Goal: Check status: Check status

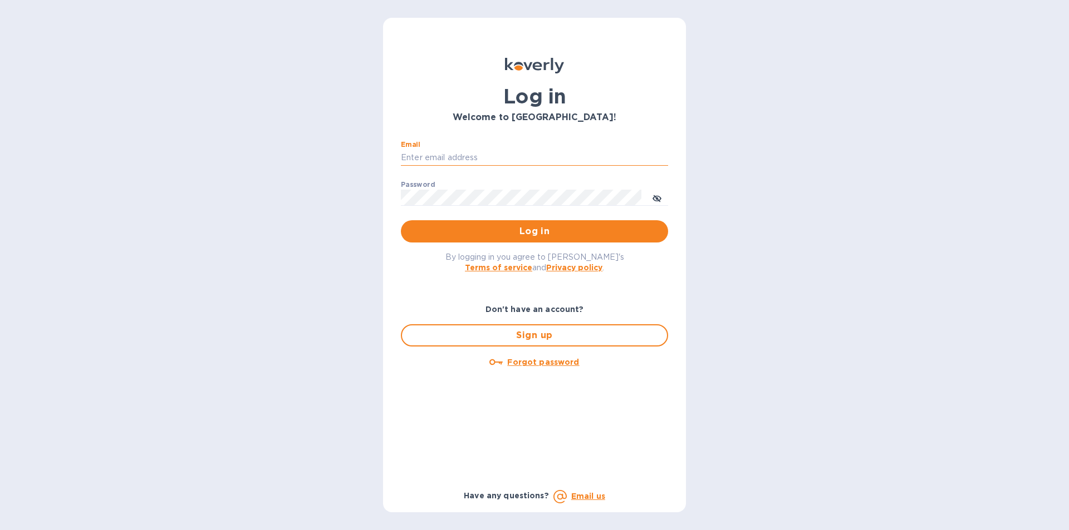
click at [450, 160] on input "Email" at bounding box center [534, 158] width 267 height 17
type input "[EMAIL_ADDRESS][DOMAIN_NAME]"
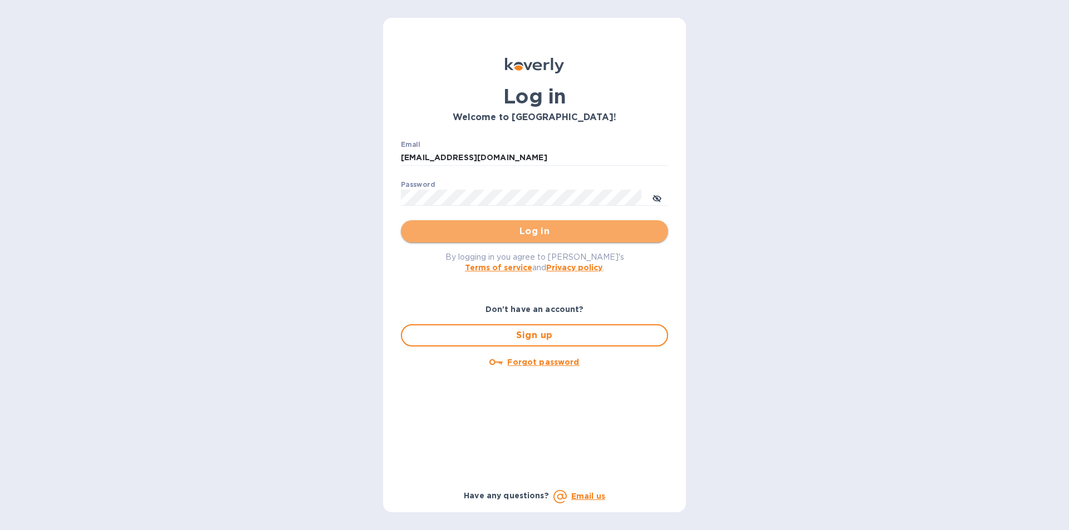
click at [544, 230] on span "Log in" at bounding box center [534, 231] width 249 height 13
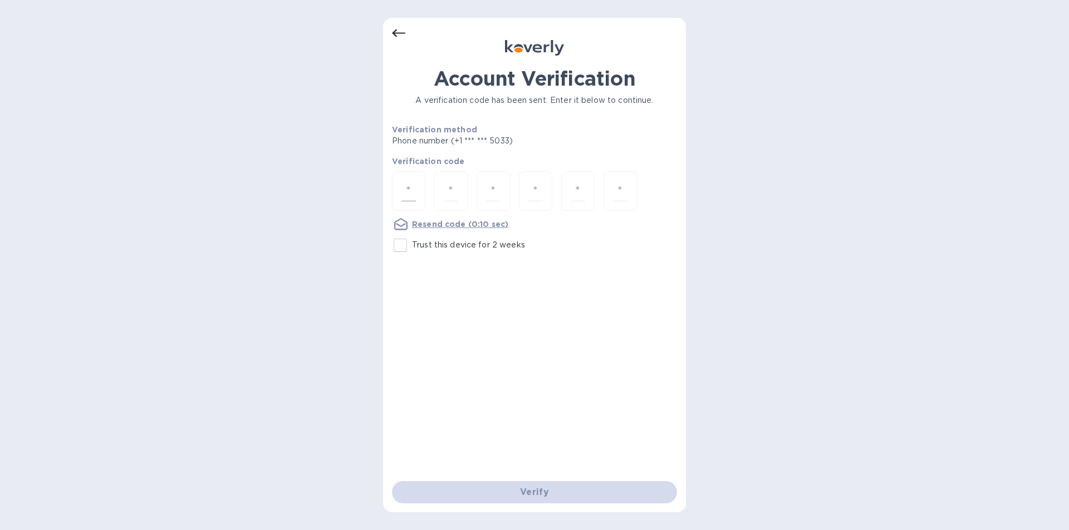
click at [409, 185] on input "number" at bounding box center [408, 191] width 14 height 21
type input "6"
type input "3"
type input "9"
type input "2"
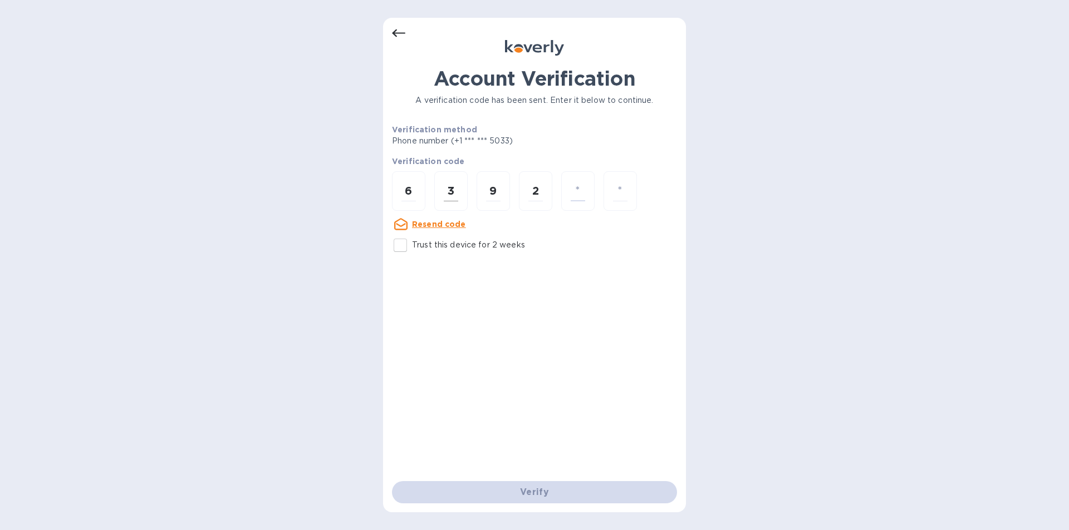
type input "4"
type input "9"
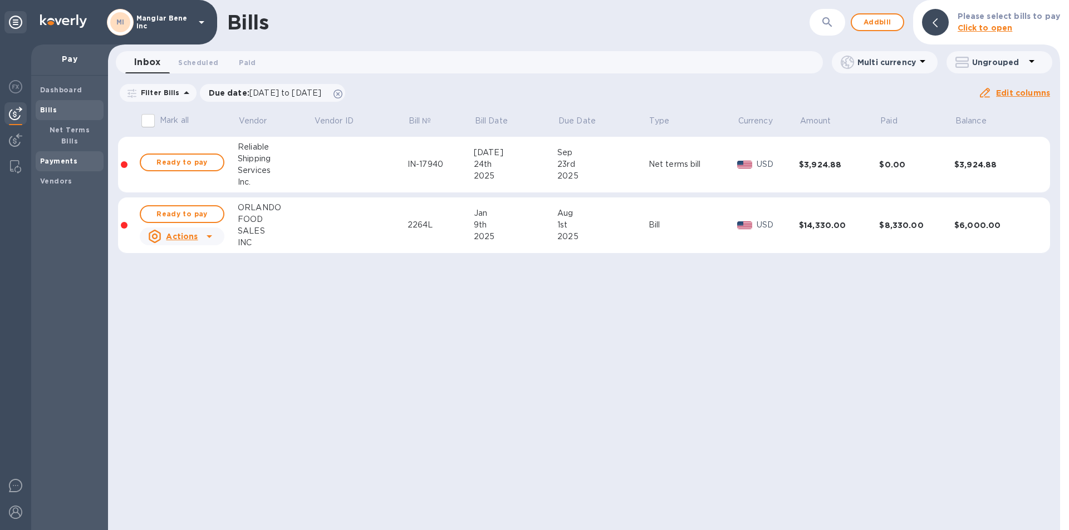
click at [75, 157] on b "Payments" at bounding box center [58, 161] width 37 height 8
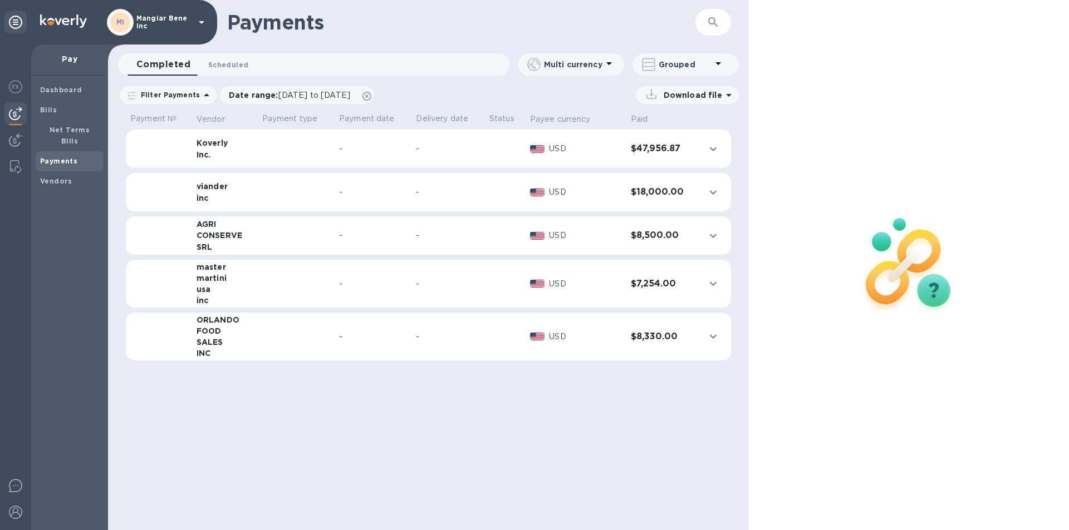
click at [232, 63] on span "Scheduled 0" at bounding box center [228, 65] width 40 height 12
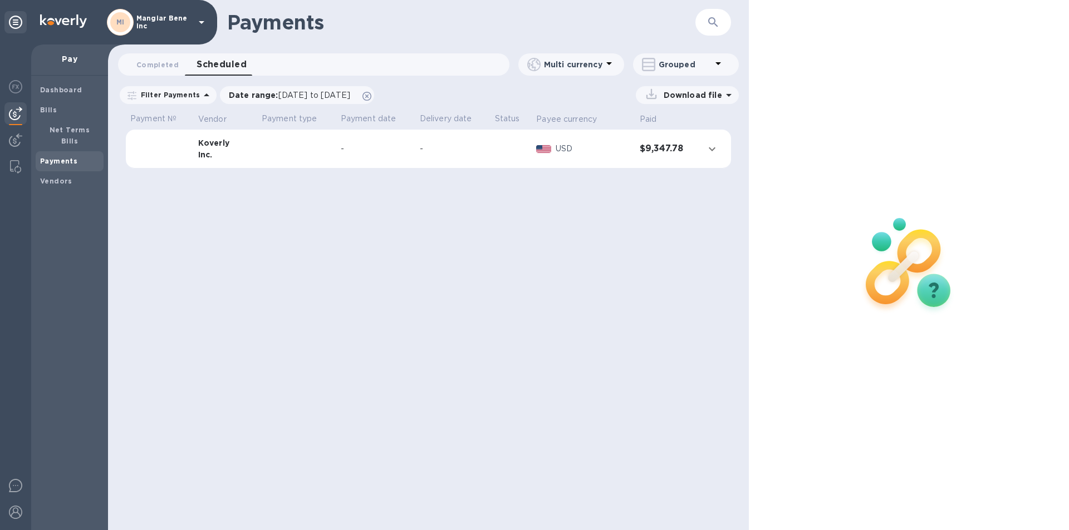
click at [317, 150] on td at bounding box center [296, 149] width 79 height 39
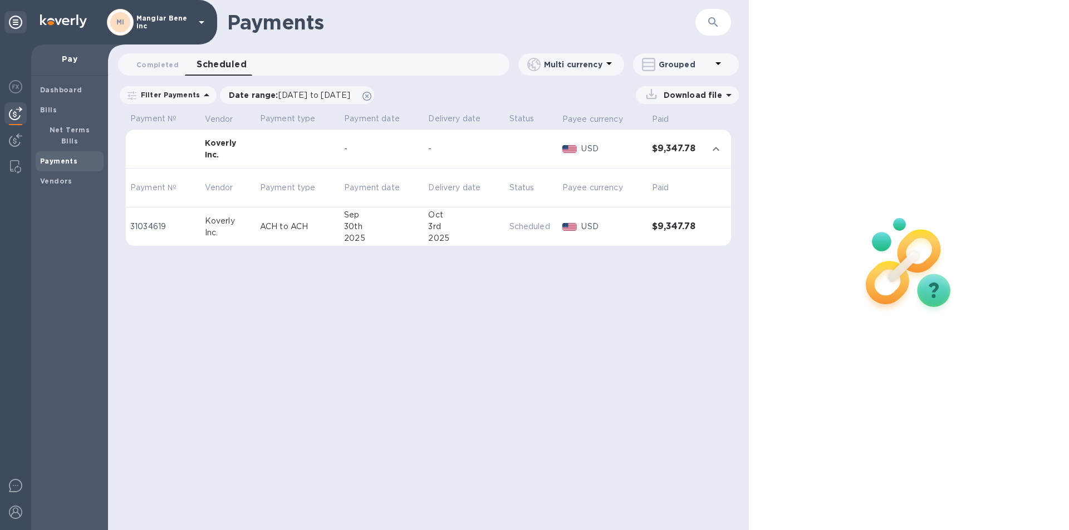
click at [200, 19] on icon at bounding box center [201, 22] width 13 height 13
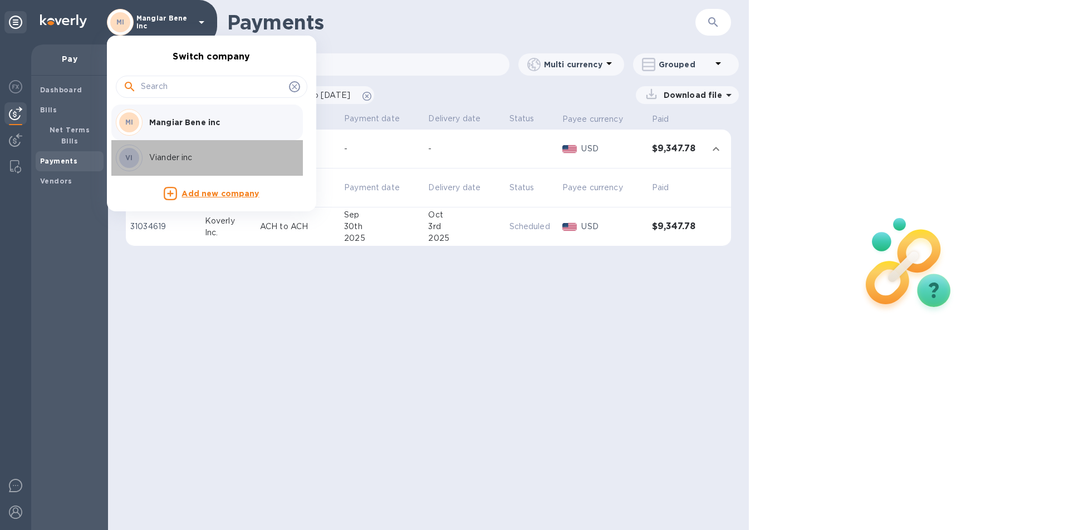
click at [176, 156] on p "Viander inc" at bounding box center [219, 158] width 140 height 12
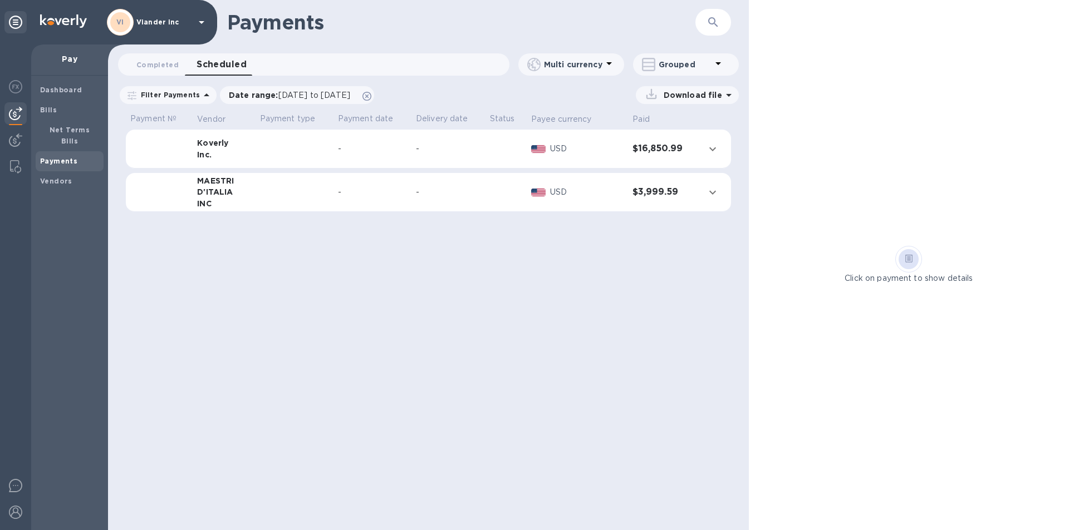
click at [488, 155] on td at bounding box center [505, 149] width 41 height 39
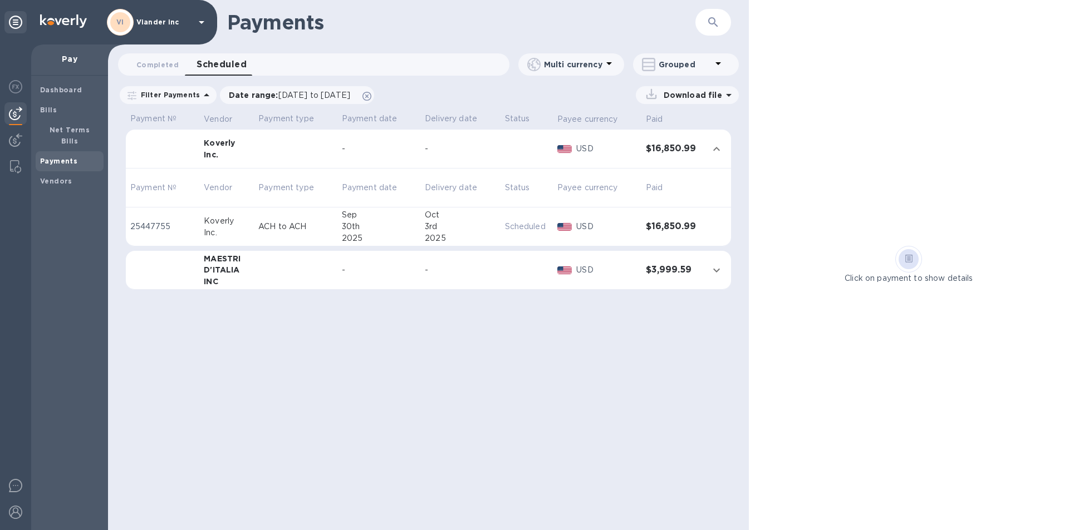
click at [316, 271] on td at bounding box center [295, 270] width 83 height 39
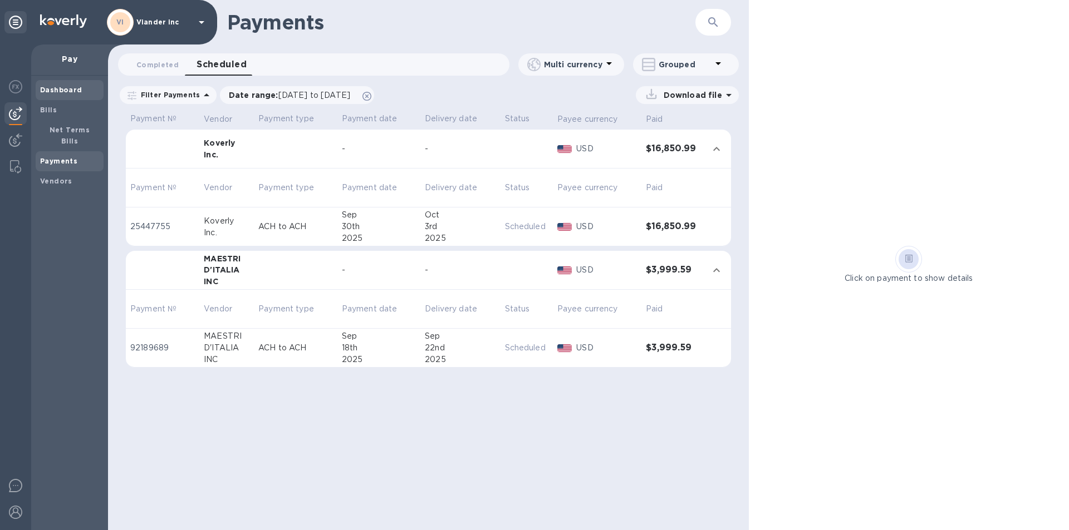
click at [75, 89] on b "Dashboard" at bounding box center [61, 90] width 42 height 8
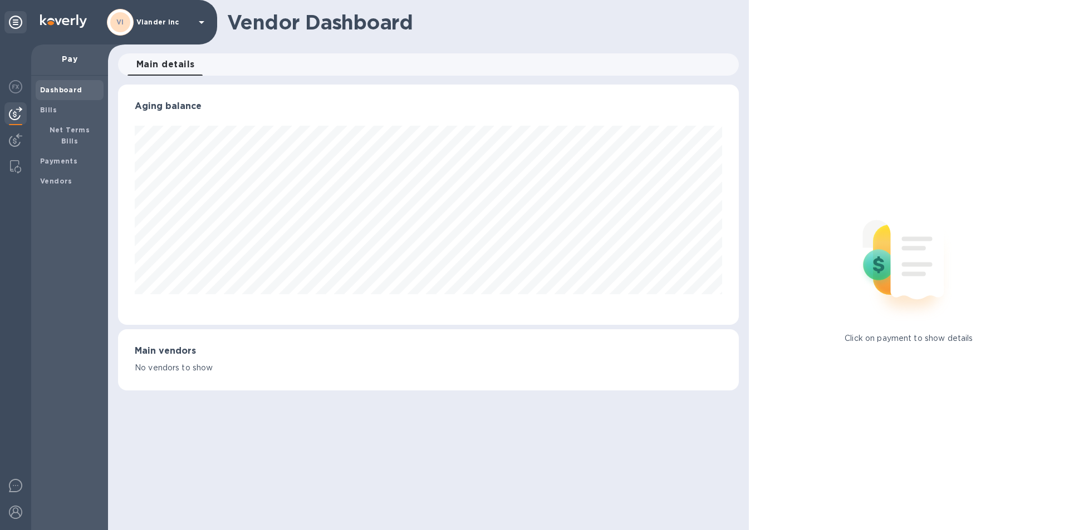
scroll to position [556358, 555982]
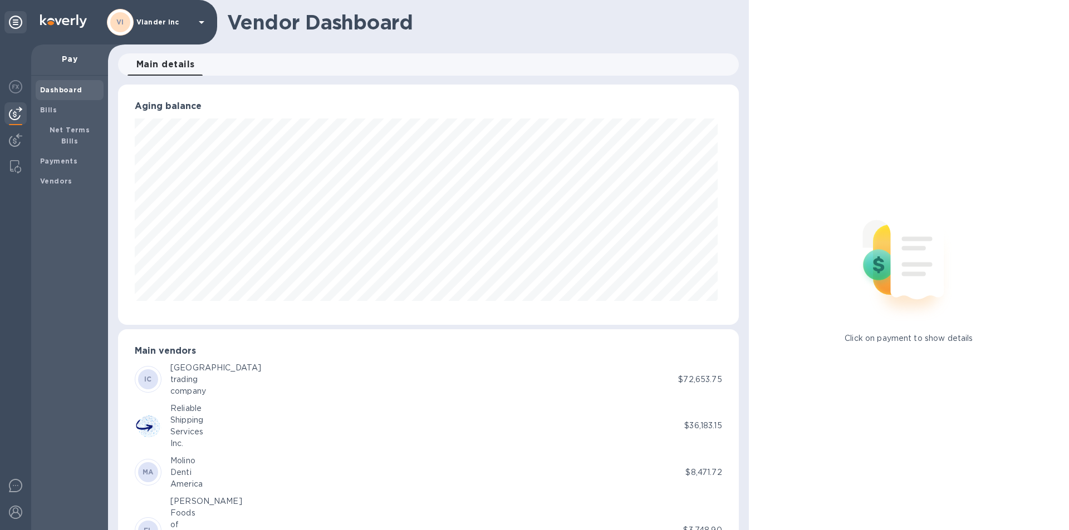
click at [217, 388] on div "IC italy trading company" at bounding box center [406, 379] width 543 height 35
click at [685, 380] on p "$72,653.75" at bounding box center [699, 380] width 43 height 12
click at [684, 380] on p "$72,653.75" at bounding box center [699, 380] width 43 height 12
click at [151, 380] on b "IC" at bounding box center [148, 379] width 8 height 8
